Goal: Find specific page/section: Find specific page/section

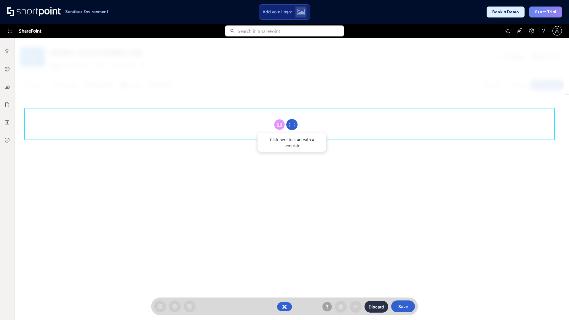
click at [292, 125] on circle at bounding box center [291, 124] width 11 height 11
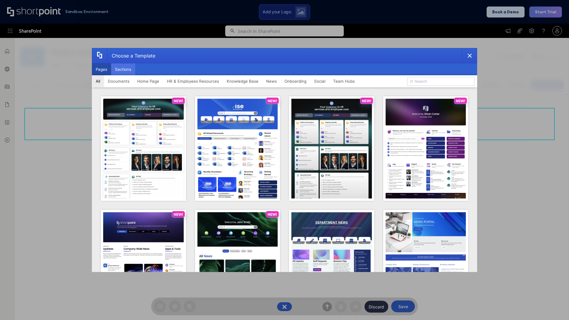
click at [123, 69] on button "Sections" at bounding box center [123, 69] width 24 height 12
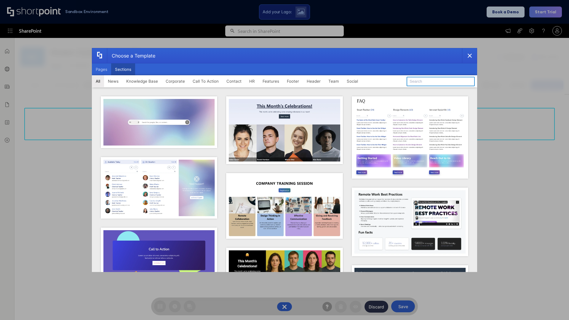
type input "Employees Hub HR"
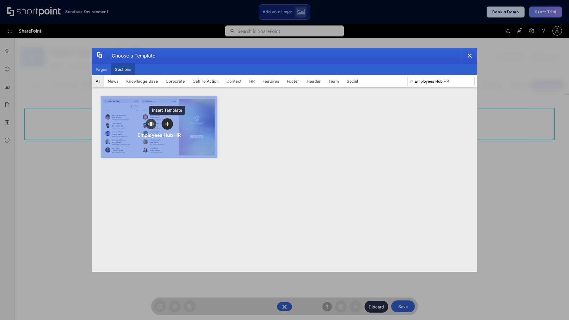
click at [167, 124] on icon "template selector" at bounding box center [167, 124] width 4 height 4
